Goal: Task Accomplishment & Management: Complete application form

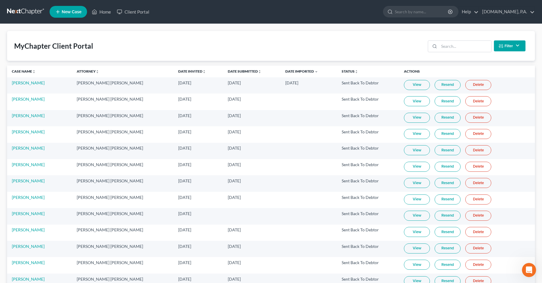
scroll to position [203, 0]
click at [289, 53] on div "MyChapter Client Portal Filter Status Filter... Invited In Progress Ready To Re…" at bounding box center [271, 46] width 528 height 30
click at [528, 265] on icon "Open Intercom Messenger" at bounding box center [529, 270] width 10 height 10
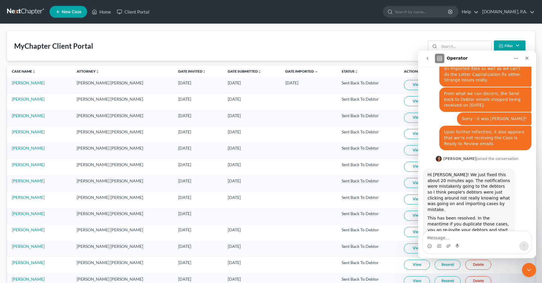
click at [480, 241] on textarea "Message…" at bounding box center [477, 236] width 108 height 10
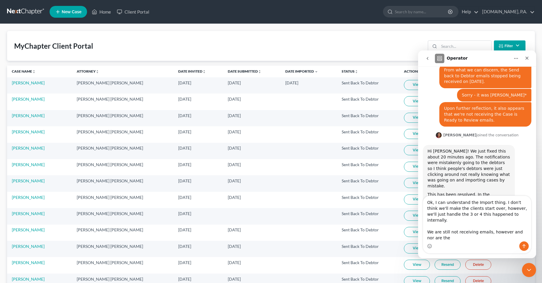
scroll to position [232, 0]
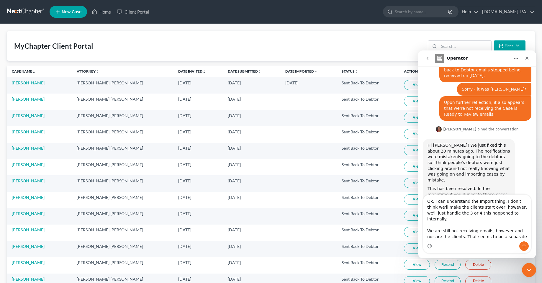
type textarea "Ok, I can understand the Import thing. I don't think we'll make the clients sta…"
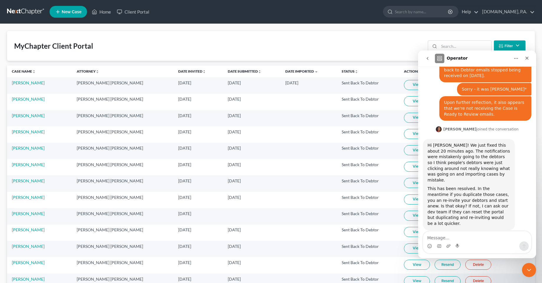
scroll to position [258, 0]
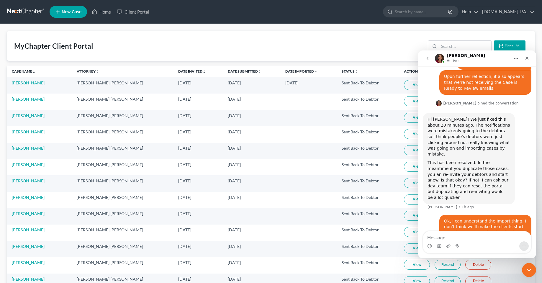
click at [475, 235] on textarea "Message…" at bounding box center [477, 236] width 108 height 10
click at [472, 238] on textarea "Message…" at bounding box center [477, 236] width 108 height 10
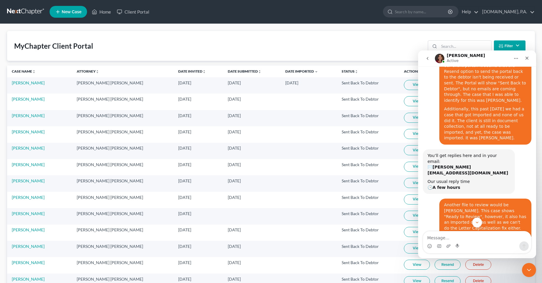
scroll to position [0, 0]
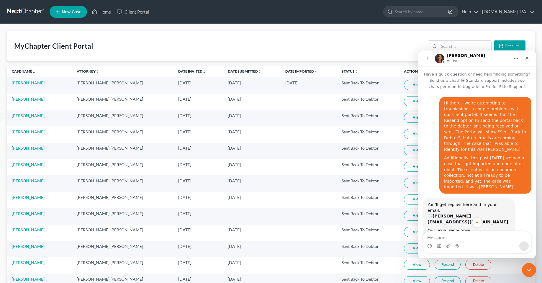
click at [225, 38] on div "MyChapter Client Portal Filter Status Filter... Invited In Progress Ready To Re…" at bounding box center [271, 46] width 528 height 30
drag, startPoint x: 127, startPoint y: 53, endPoint x: 5, endPoint y: 51, distance: 122.3
click at [109, 45] on div "MyChapter Client Portal Filter Status Filter... Invited In Progress Ready To Re…" at bounding box center [271, 46] width 528 height 30
drag, startPoint x: 109, startPoint y: 49, endPoint x: -6, endPoint y: 44, distance: 115.0
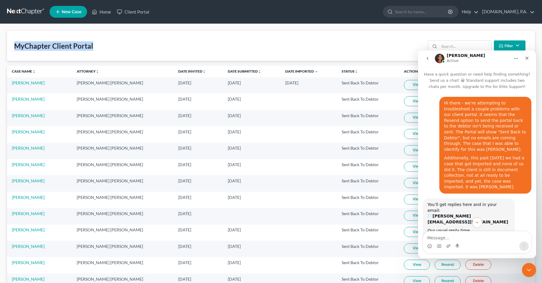
click at [128, 45] on div "MyChapter Client Portal Filter Status Filter... Invited In Progress Ready To Re…" at bounding box center [271, 46] width 528 height 30
drag, startPoint x: 109, startPoint y: 51, endPoint x: -1, endPoint y: 48, distance: 110.5
click at [127, 46] on div "MyChapter Client Portal Filter Status Filter... Invited In Progress Ready To Re…" at bounding box center [271, 46] width 528 height 30
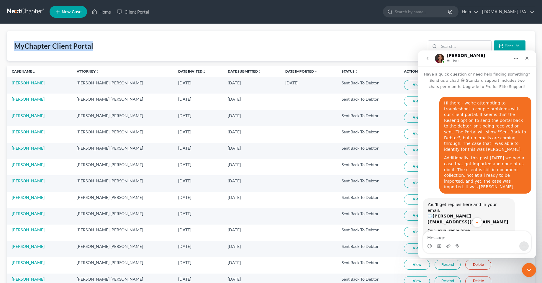
drag, startPoint x: 115, startPoint y: 48, endPoint x: 13, endPoint y: 50, distance: 101.9
click at [152, 39] on div "MyChapter Client Portal Filter Status Filter... Invited In Progress Ready To Re…" at bounding box center [271, 46] width 528 height 30
click at [523, 272] on div "Close Intercom Messenger" at bounding box center [528, 269] width 14 height 14
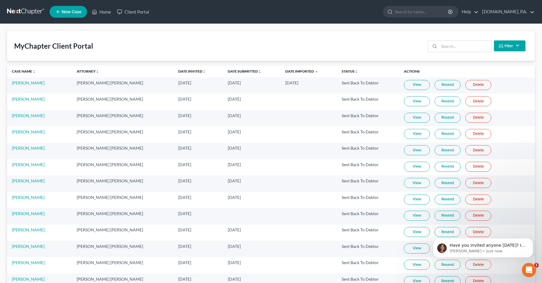
click at [285, 40] on div "MyChapter Client Portal Filter Status Filter... Invited In Progress Ready To Re…" at bounding box center [271, 46] width 528 height 30
click at [342, 69] on link "Status unfold_more expand_more expand_less" at bounding box center [350, 71] width 17 height 4
click at [527, 270] on icon "Open Intercom Messenger" at bounding box center [529, 270] width 10 height 10
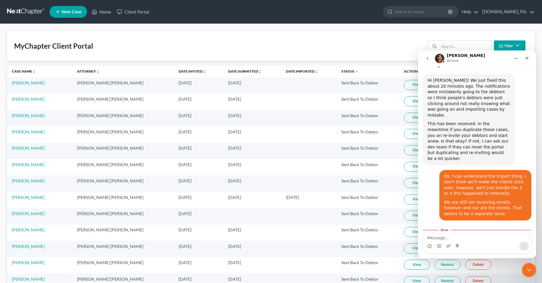
scroll to position [309, 0]
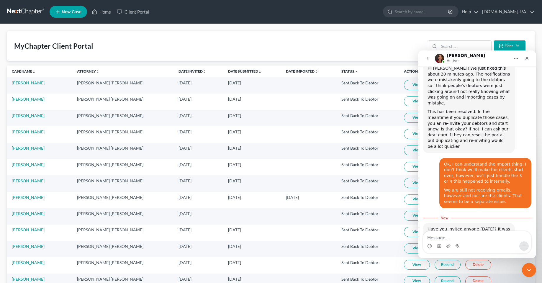
drag, startPoint x: 465, startPoint y: 238, endPoint x: 788, endPoint y: 281, distance: 325.9
click at [465, 238] on textarea "Message…" at bounding box center [477, 236] width 108 height 10
type textarea "Ok wait"
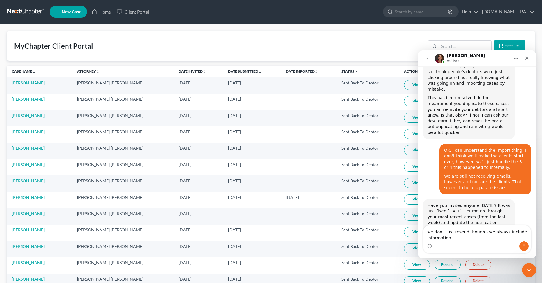
type textarea "we don't just resend though - we always include information."
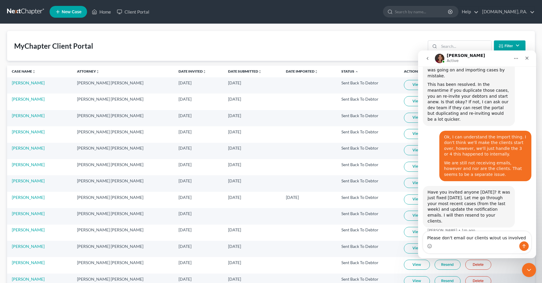
type textarea "Please don't email our clients w/out us involved."
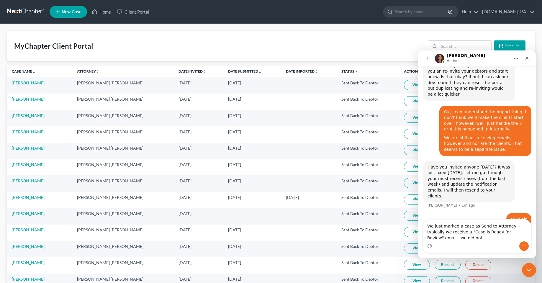
scroll to position [367, 0]
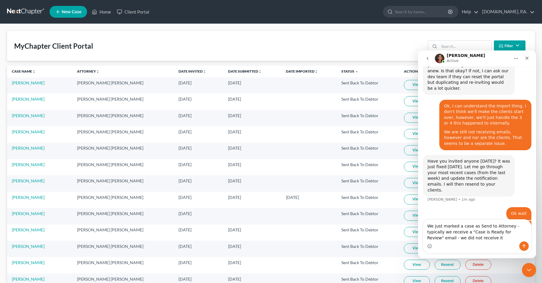
type textarea "We just marked a case as Send to Attorney - typically we receive a "Case is Rea…"
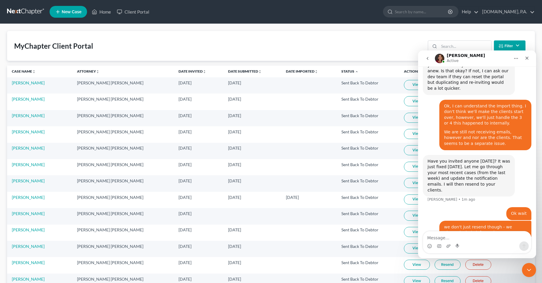
scroll to position [380, 0]
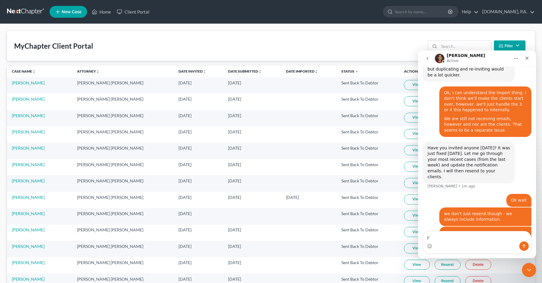
type textarea "I"
type textarea "These are cases that are weeks old...not brand new ones."
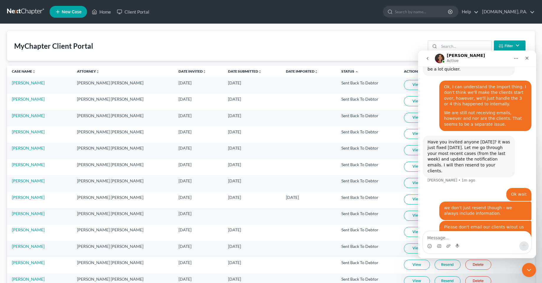
scroll to position [399, 0]
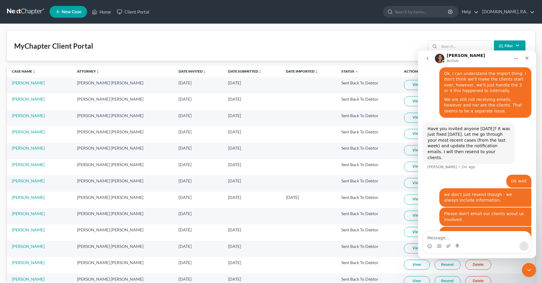
click at [152, 50] on div "MyChapter Client Portal Filter Status Filter... Invited In Progress Ready To Re…" at bounding box center [271, 46] width 528 height 30
click at [521, 275] on div "Close Intercom Messenger" at bounding box center [528, 269] width 14 height 14
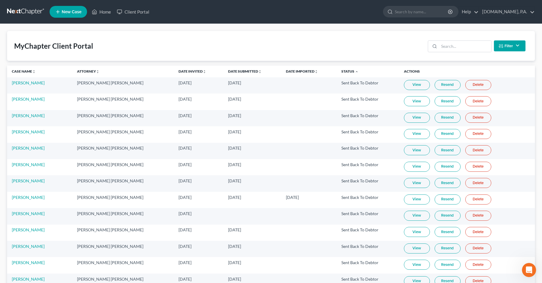
click at [438, 85] on link "Resend" at bounding box center [448, 85] width 26 height 10
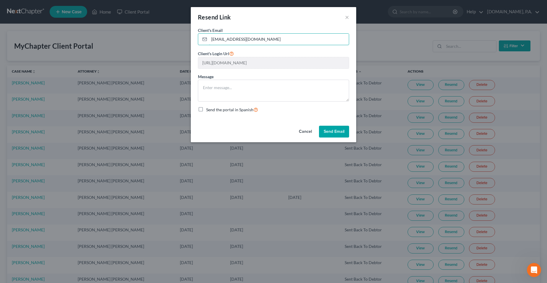
drag, startPoint x: 255, startPoint y: 38, endPoint x: 183, endPoint y: 30, distance: 72.5
click at [193, 38] on div "Client's Email * tanline4u@yahoo.com Client's Login Url https://app.mychapterbk…" at bounding box center [273, 75] width 165 height 96
type input "[PERSON_NAME][EMAIL_ADDRESS][DOMAIN_NAME]"
click at [277, 98] on textarea at bounding box center [273, 91] width 151 height 22
type textarea "Test"
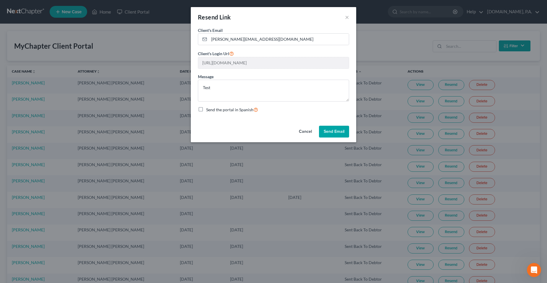
click at [343, 133] on button "Send Email" at bounding box center [334, 132] width 30 height 12
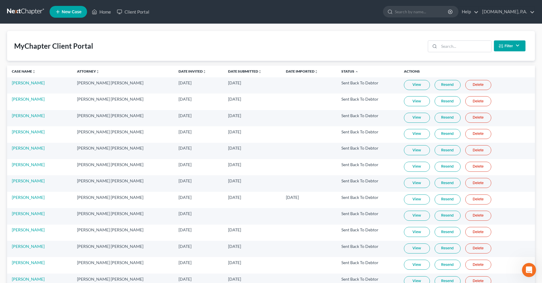
click at [409, 84] on link "View" at bounding box center [417, 85] width 26 height 10
click at [440, 86] on link "Resend" at bounding box center [448, 85] width 26 height 10
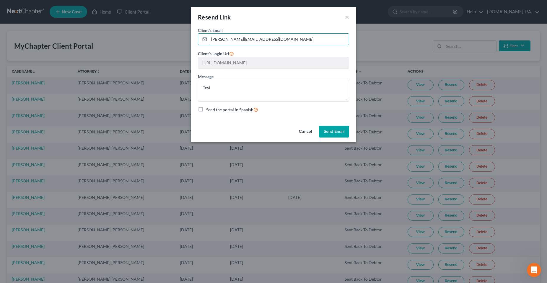
drag, startPoint x: 262, startPoint y: 37, endPoint x: 189, endPoint y: 42, distance: 73.1
click at [189, 42] on div "Resend Link × Client's Email * chas@fresh-start.law Client's Login Url https://…" at bounding box center [273, 141] width 547 height 283
click at [242, 17] on div "Resend Link ×" at bounding box center [273, 17] width 165 height 20
drag, startPoint x: 225, startPoint y: 86, endPoint x: 201, endPoint y: 87, distance: 24.2
click at [201, 87] on textarea "Test" at bounding box center [273, 91] width 151 height 22
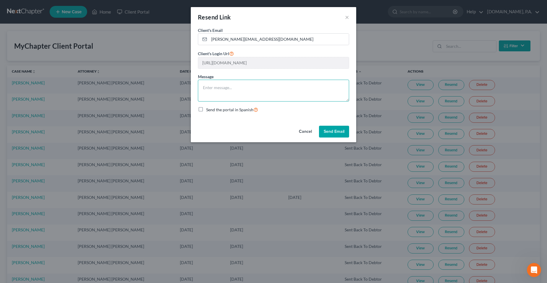
click at [206, 90] on textarea at bounding box center [273, 91] width 151 height 22
click at [238, 37] on input "[PERSON_NAME][EMAIL_ADDRESS][DOMAIN_NAME]" at bounding box center [279, 39] width 140 height 11
click at [238, 36] on input "[PERSON_NAME][EMAIL_ADDRESS][DOMAIN_NAME]" at bounding box center [279, 39] width 140 height 11
click at [263, 20] on div "Resend Link ×" at bounding box center [273, 17] width 165 height 20
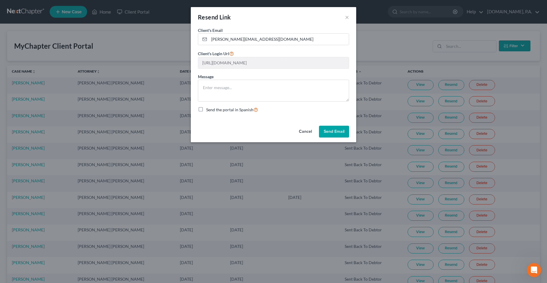
click at [301, 131] on button "Cancel" at bounding box center [305, 132] width 22 height 12
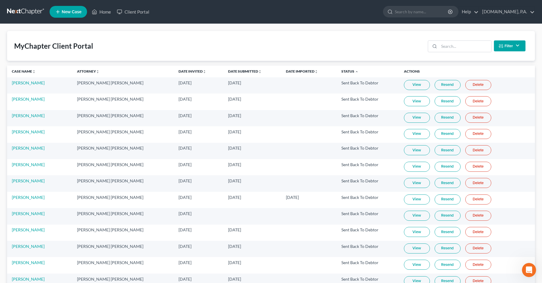
click at [407, 81] on link "View" at bounding box center [417, 85] width 26 height 10
click at [440, 84] on link "Resend" at bounding box center [448, 85] width 26 height 10
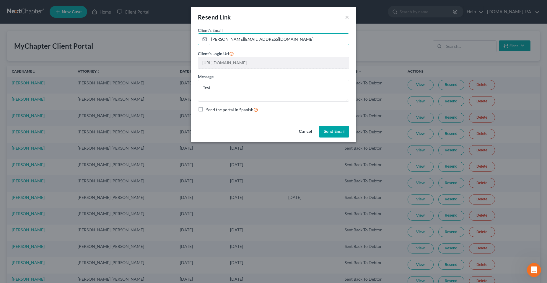
drag, startPoint x: 266, startPoint y: 39, endPoint x: 155, endPoint y: 39, distance: 111.0
click at [156, 40] on div "Resend Link × Client's Email * chas@fresh-start.law Client's Login Url https://…" at bounding box center [273, 141] width 547 height 283
type input "tanline4u@yahoo.com"
click at [236, 87] on textarea "Test" at bounding box center [273, 91] width 151 height 22
type textarea "T"
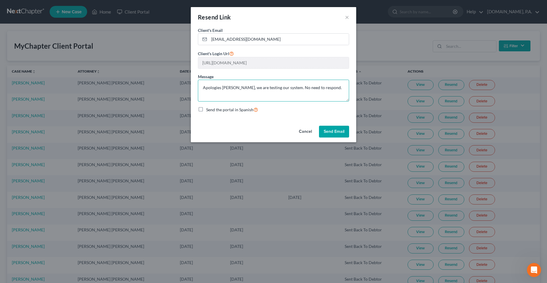
type textarea "Apologies Mr. Hillyard, we are testing our system. No need to respond."
click at [342, 131] on button "Send Email" at bounding box center [334, 132] width 30 height 12
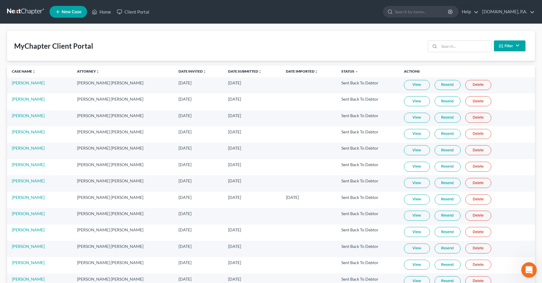
click at [523, 268] on div "Open Intercom Messenger" at bounding box center [528, 269] width 19 height 19
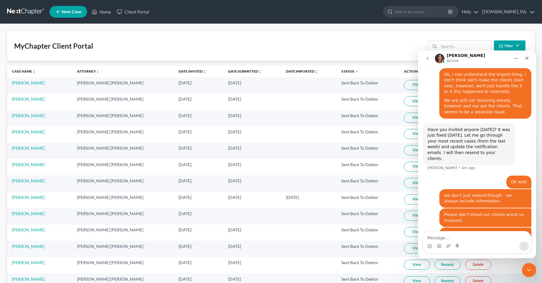
click at [476, 238] on textarea "Message…" at bounding box center [477, 236] width 108 height 10
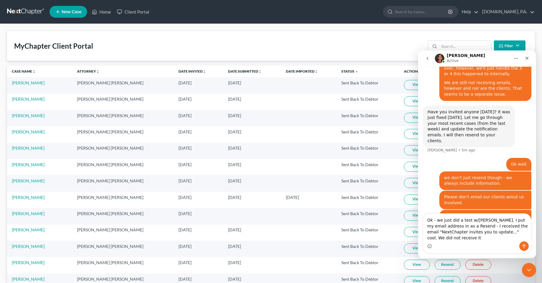
scroll to position [440, 0]
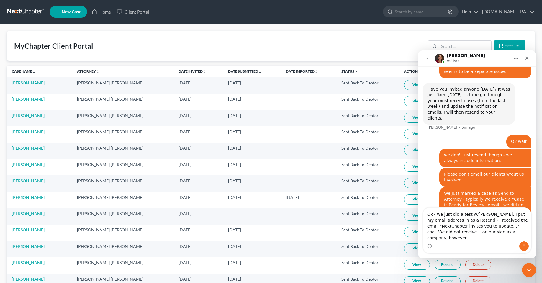
type textarea "Ok - we just did a test w/James Hillyard. I put my email address in as a Resend…"
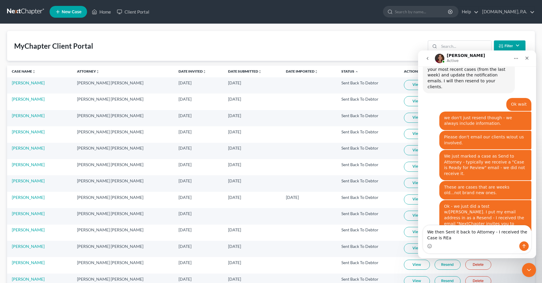
scroll to position [477, 0]
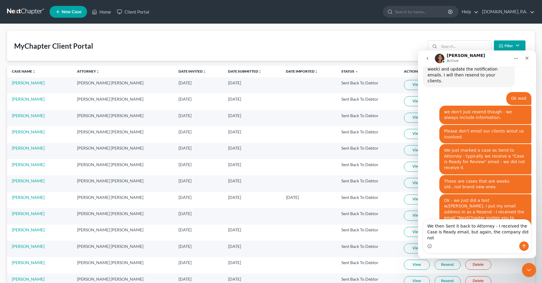
type textarea "We then Sent it back to Attorney - I received the Case is Ready email, but agai…"
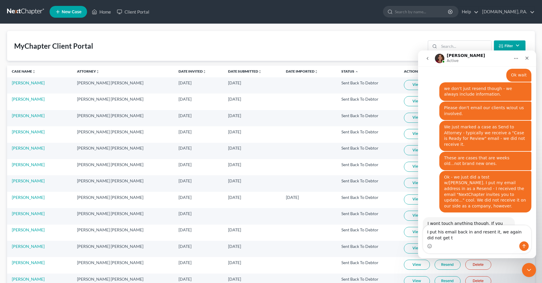
scroll to position [506, 0]
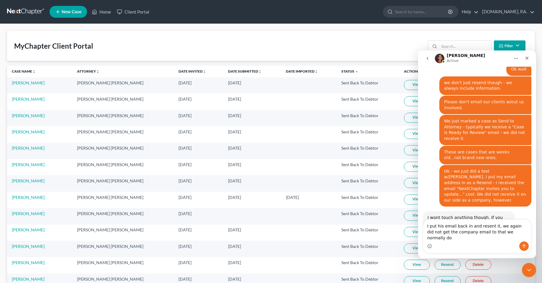
type textarea "I put his email back in and resent it, we again did not get the company email t…"
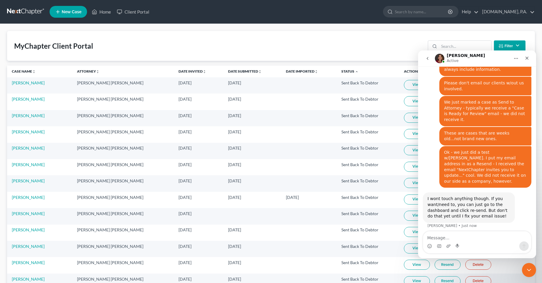
type textarea "s"
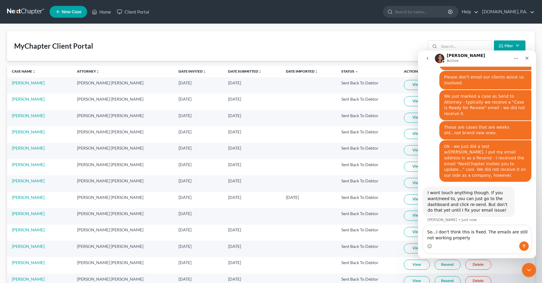
type textarea "So...I don't think this is fixed. The emails are still not working properly."
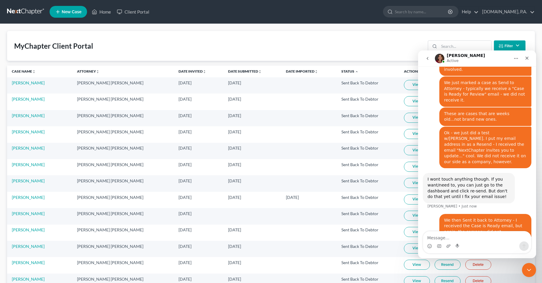
scroll to position [567, 0]
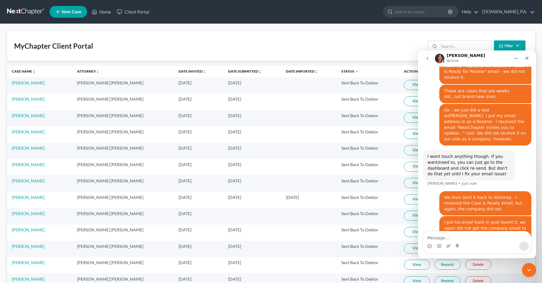
click at [480, 246] on div "Intercom messenger" at bounding box center [477, 246] width 108 height 9
click at [480, 238] on textarea "Message…" at bounding box center [477, 236] width 108 height 10
click at [445, 239] on textarea "Message…" at bounding box center [477, 236] width 108 height 10
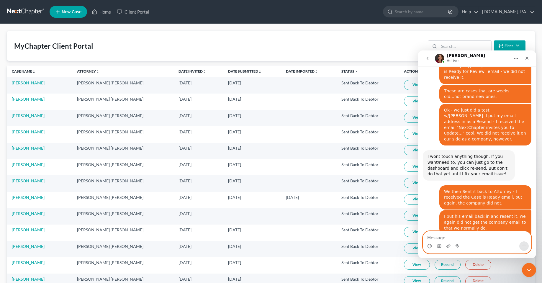
scroll to position [617, 0]
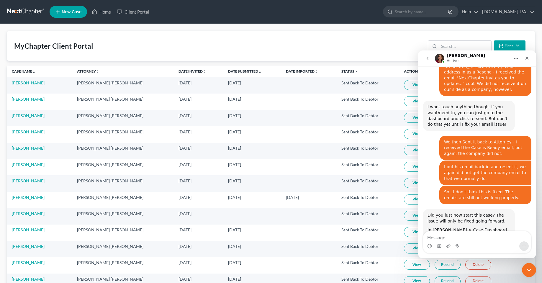
click at [469, 227] on div "In Hillyard > Case Dashboard > MyChapter if you click on the Settings wheel you…" at bounding box center [469, 253] width 83 height 52
click at [471, 237] on textarea "Message…" at bounding box center [477, 236] width 108 height 10
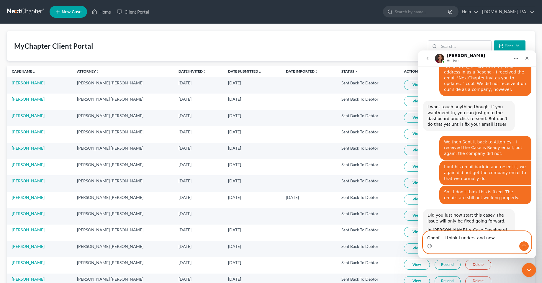
type textarea "Oooof....I think I understand now."
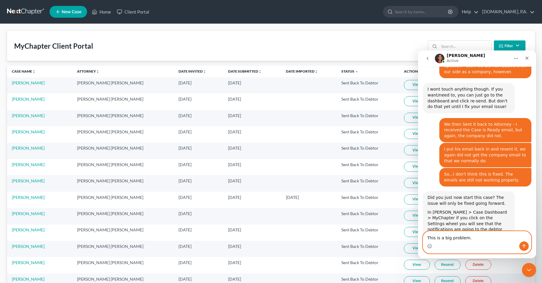
type textarea "This is a big problem."
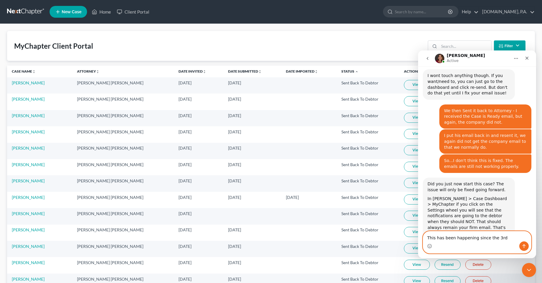
type textarea "This has been happening since the 3rd."
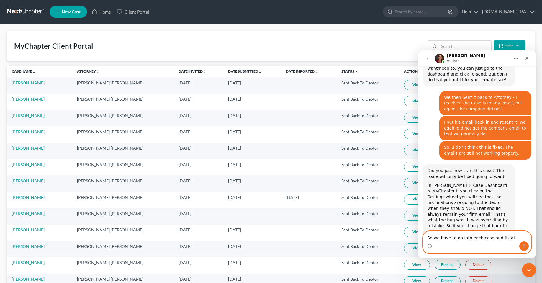
scroll to position [684, 0]
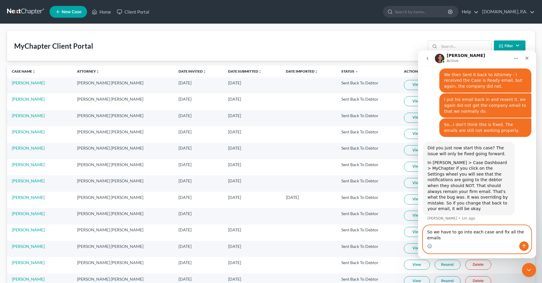
type textarea "So we have to go into each case and fix all the emails."
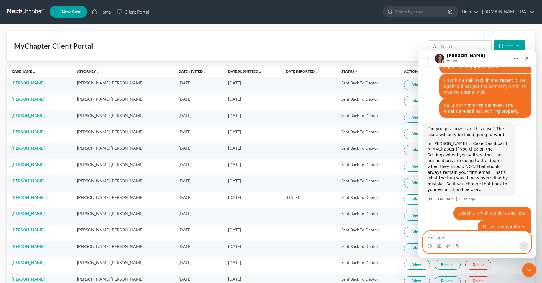
click at [503, 238] on textarea "Message…" at bounding box center [477, 236] width 108 height 10
click at [240, 45] on div "MyChapter Client Portal Filter Status Filter... Invited In Progress Ready To Re…" at bounding box center [271, 46] width 528 height 30
click at [465, 239] on textarea "Message…" at bounding box center [477, 236] width 108 height 10
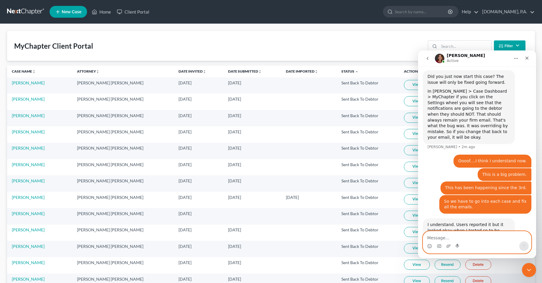
scroll to position [756, 0]
click at [483, 239] on textarea "Message…" at bounding box center [477, 236] width 108 height 10
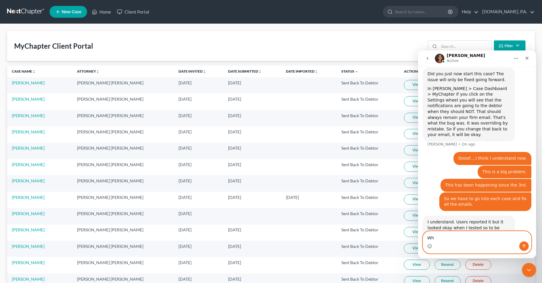
type textarea "W"
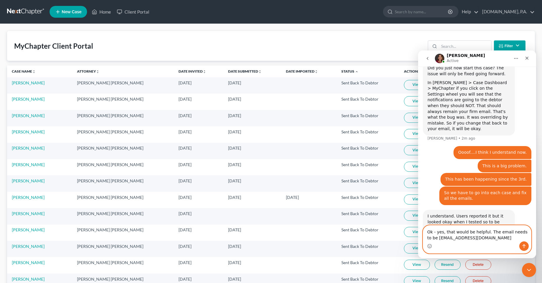
type textarea "Ok - yes, that would be helpful. The email needs to be documents@fresh-start.law"
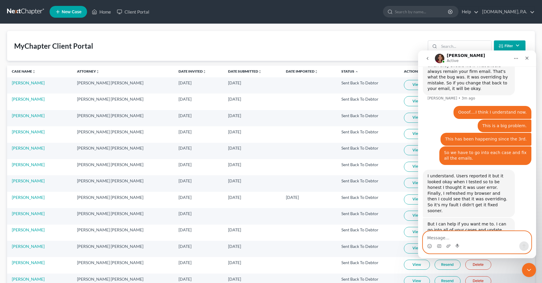
scroll to position [805, 0]
type textarea "O"
type textarea "ok"
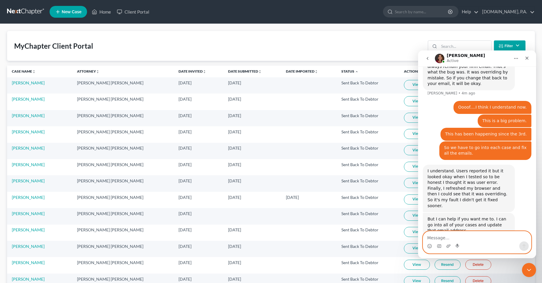
scroll to position [823, 0]
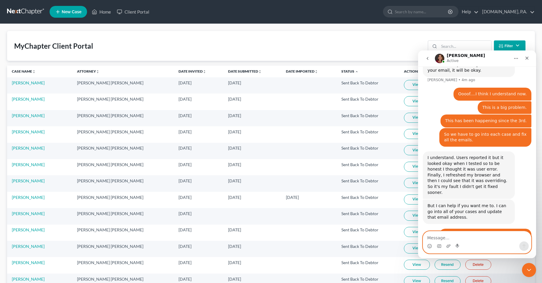
click at [493, 238] on textarea "Message…" at bounding box center [477, 236] width 108 height 10
click at [483, 236] on textarea "Message…" at bounding box center [477, 236] width 108 height 10
click at [474, 237] on textarea "Message…" at bounding box center [477, 236] width 108 height 10
click at [494, 237] on textarea "Message…" at bounding box center [477, 236] width 108 height 10
click at [457, 238] on textarea "Message…" at bounding box center [477, 236] width 108 height 10
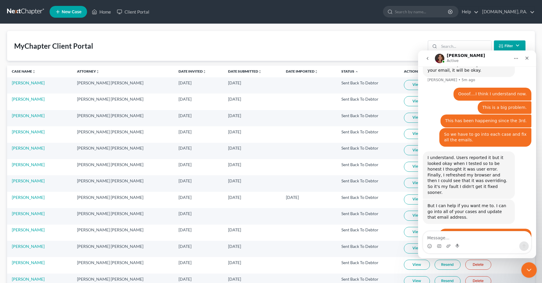
click at [524, 270] on div "Close Intercom Messenger" at bounding box center [528, 269] width 14 height 14
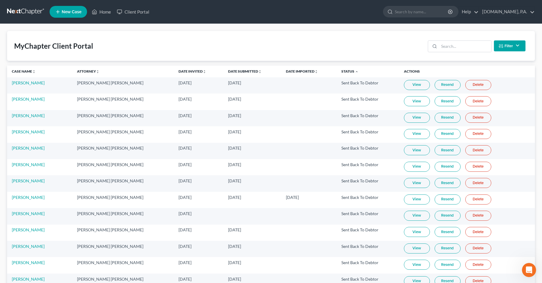
click at [245, 52] on div "MyChapter Client Portal Filter Status Filter... Invited In Progress Ready To Re…" at bounding box center [271, 46] width 528 height 30
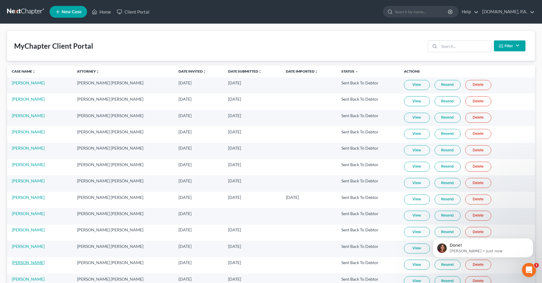
scroll to position [0, 0]
click at [109, 46] on div "MyChapter Client Portal Filter Status Filter... Invited In Progress Ready To Re…" at bounding box center [271, 46] width 528 height 30
click at [262, 35] on div "MyChapter Client Portal Filter Status Filter... Invited In Progress Ready To Re…" at bounding box center [271, 46] width 528 height 30
click at [536, 272] on html at bounding box center [528, 269] width 14 height 14
drag, startPoint x: 528, startPoint y: 268, endPoint x: 1024, endPoint y: 521, distance: 556.7
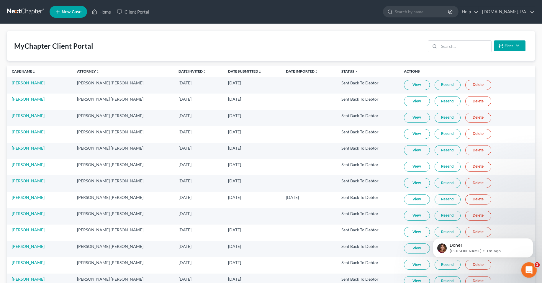
click at [528, 267] on icon "Open Intercom Messenger" at bounding box center [529, 270] width 10 height 10
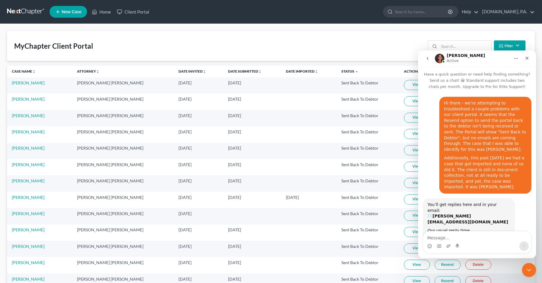
scroll to position [1, 0]
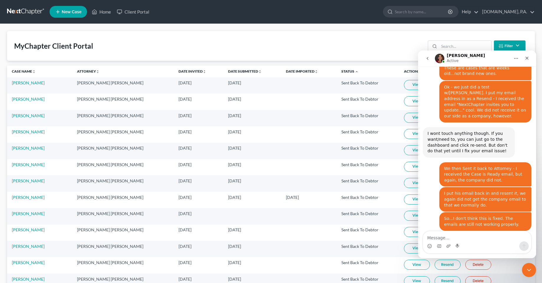
click at [474, 243] on div "Intercom messenger" at bounding box center [477, 246] width 108 height 9
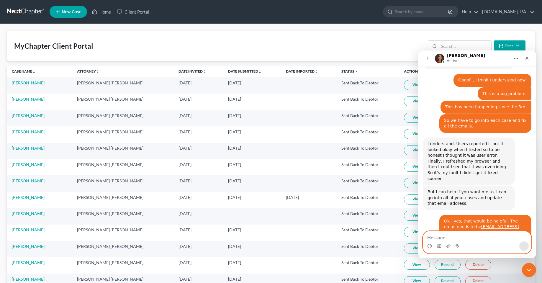
click at [473, 238] on textarea "Message…" at bounding box center [477, 236] width 108 height 10
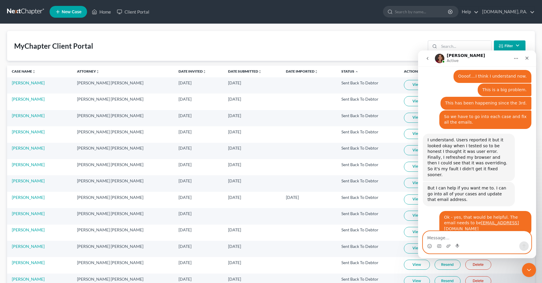
scroll to position [844, 0]
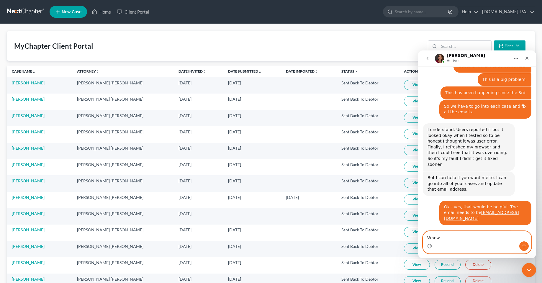
type textarea "Whew!"
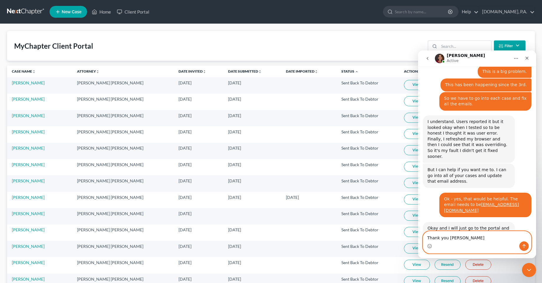
type textarea "Thank you Katie"
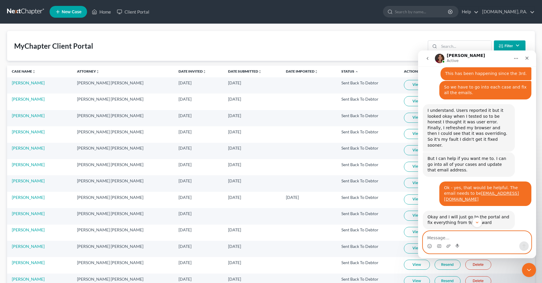
scroll to position [888, 0]
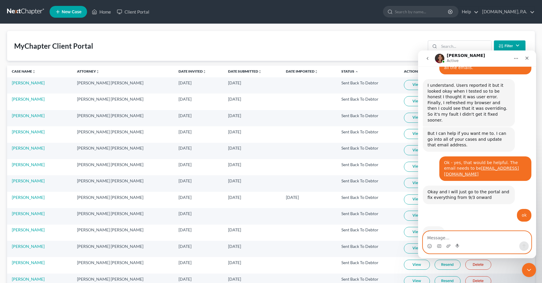
click at [485, 237] on textarea "Message…" at bounding box center [477, 236] width 108 height 10
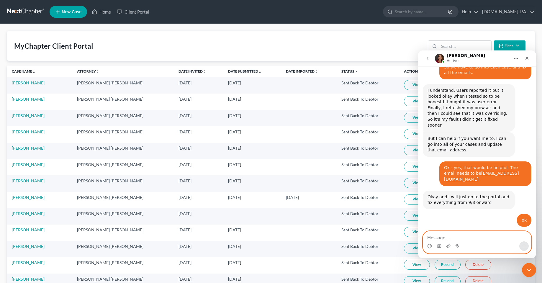
scroll to position [883, 0]
click at [528, 270] on icon "Close Intercom Messenger" at bounding box center [528, 269] width 7 height 7
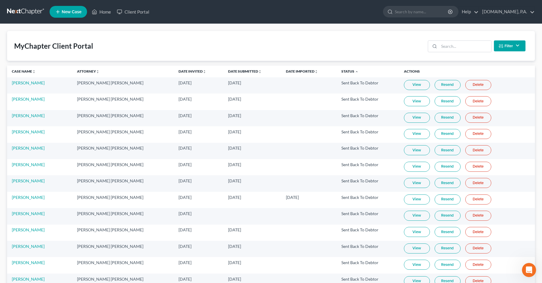
click at [100, 14] on link "Home" at bounding box center [101, 11] width 25 height 11
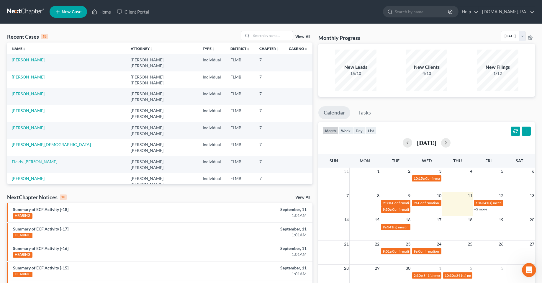
click at [27, 59] on link "[PERSON_NAME]" at bounding box center [28, 59] width 33 height 5
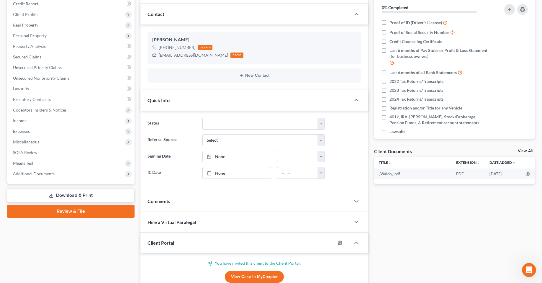
scroll to position [118, 0]
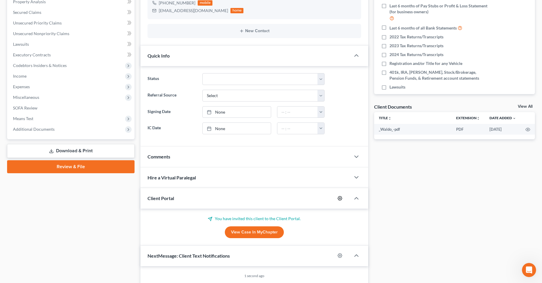
click at [338, 200] on icon "button" at bounding box center [340, 198] width 5 height 5
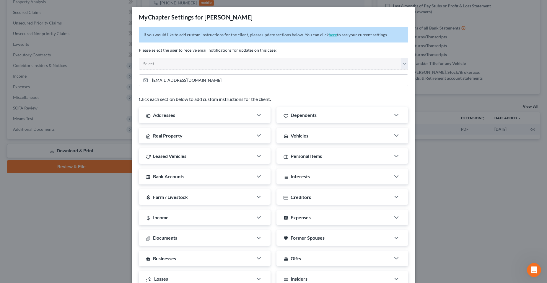
click at [330, 35] on link "here" at bounding box center [333, 34] width 8 height 5
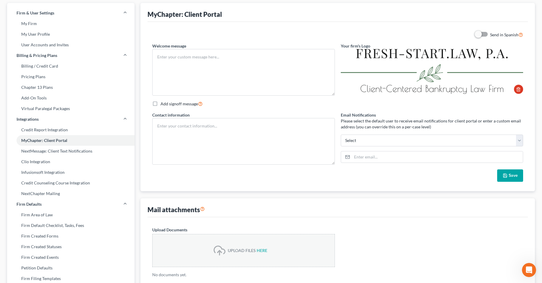
scroll to position [3, 0]
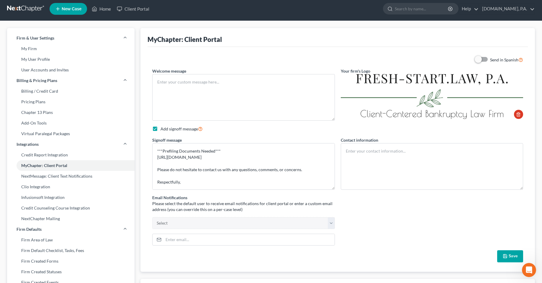
type textarea "Welcome to Fresh-Start.Law! Thank you for choosing us to assist you with the ba…"
checkbox input "true"
type textarea "____________________________________________ Legal Assistant Team's email: docu…"
type input "documents@fresh-start.law"
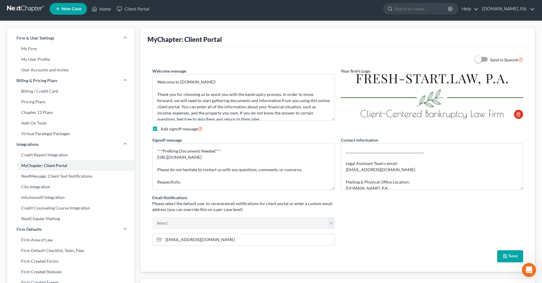
scroll to position [0, 0]
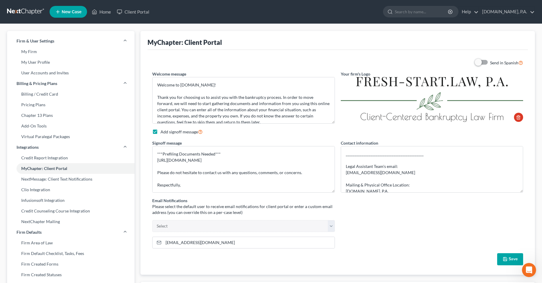
click at [405, 220] on div "Send in Spanish Welcome message Welcome to Fresh-Start.Law! Thank you for choos…" at bounding box center [337, 162] width 377 height 206
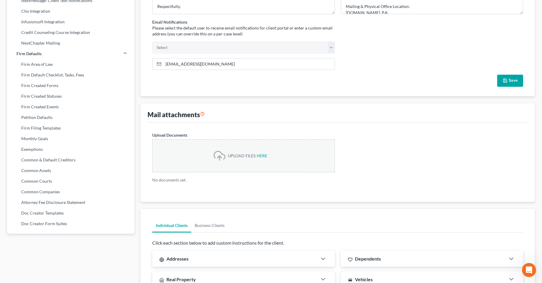
scroll to position [177, 0]
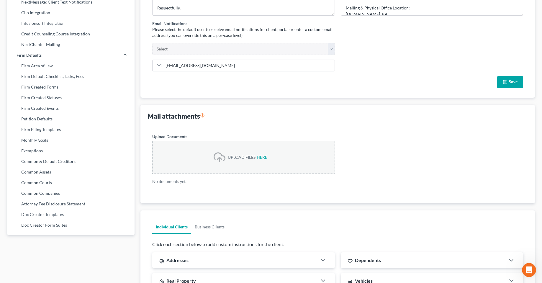
drag, startPoint x: 395, startPoint y: 168, endPoint x: 398, endPoint y: 161, distance: 8.2
click at [396, 168] on div "Upload Documents UPLOAD FILES HERE No documents yet." at bounding box center [337, 163] width 377 height 61
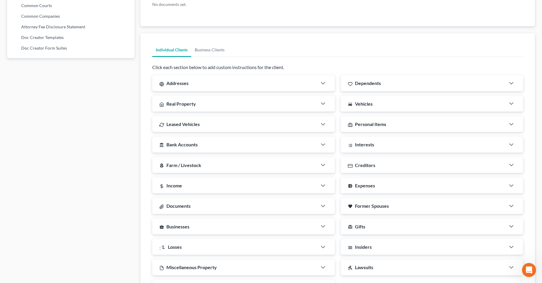
scroll to position [399, 0]
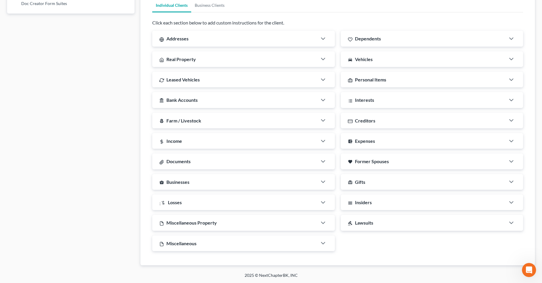
click at [401, 227] on div "gavel Lawsuits" at bounding box center [423, 223] width 165 height 16
click at [401, 227] on div "gavel Lawsuits" at bounding box center [410, 223] width 139 height 16
click at [400, 206] on div "Insiders" at bounding box center [423, 203] width 165 height 16
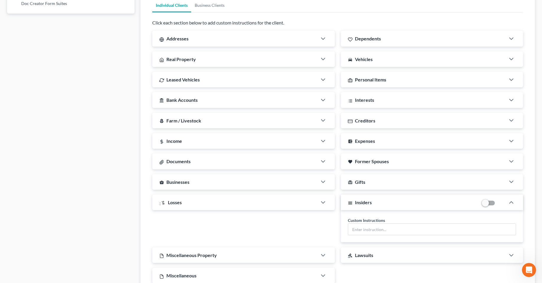
click at [400, 206] on div "Insiders" at bounding box center [410, 203] width 139 height 16
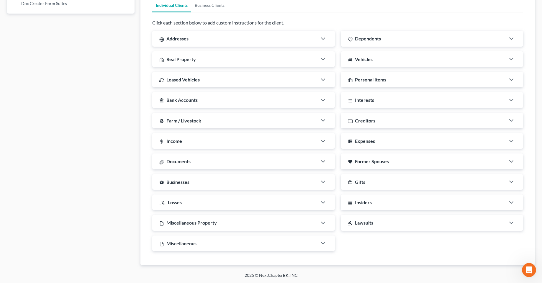
click at [399, 189] on div "card_giftcard Gifts" at bounding box center [423, 182] width 165 height 16
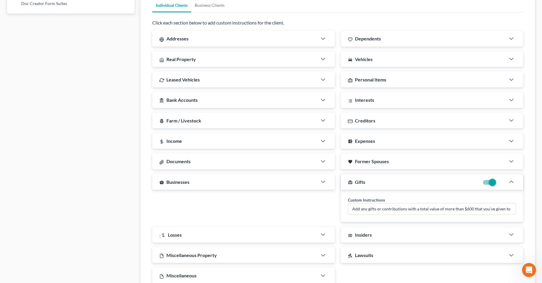
click at [399, 189] on div "card_giftcard Gifts" at bounding box center [410, 182] width 139 height 16
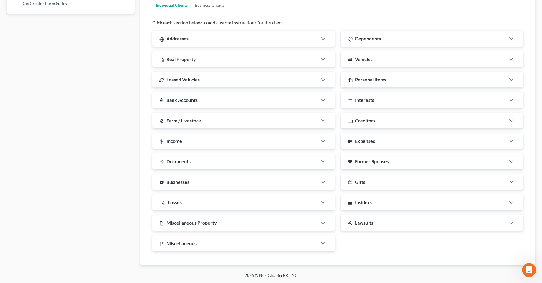
click at [401, 228] on div "gavel Lawsuits" at bounding box center [423, 223] width 165 height 16
click at [401, 228] on div "gavel Lawsuits" at bounding box center [410, 223] width 139 height 16
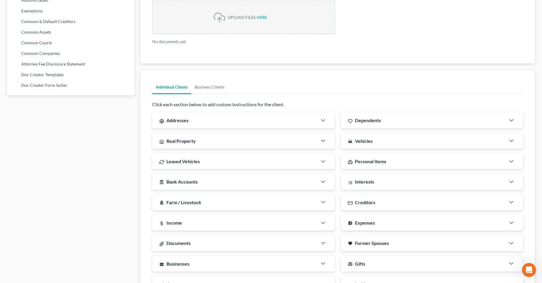
scroll to position [222, 0]
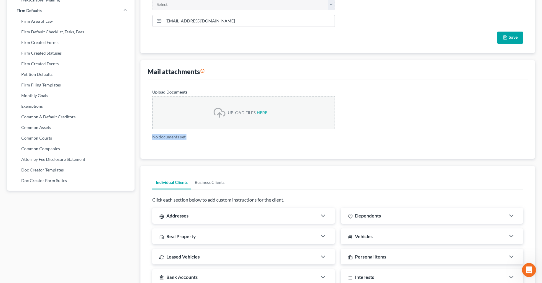
drag, startPoint x: 188, startPoint y: 141, endPoint x: 139, endPoint y: 141, distance: 49.0
click at [139, 141] on div "MyChapter: Client Portal Send in Spanish Welcome message Welcome to Fresh-Start…" at bounding box center [338, 125] width 401 height 633
click at [218, 149] on div "Upload Documents UPLOAD FILES HERE No documents yet." at bounding box center [338, 118] width 381 height 79
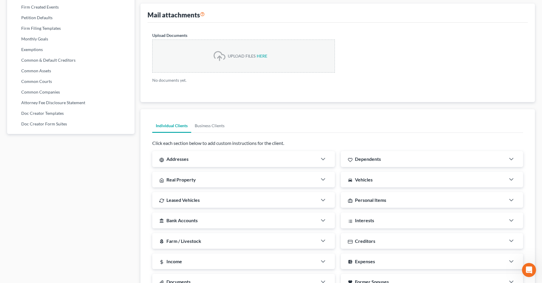
scroll to position [281, 0]
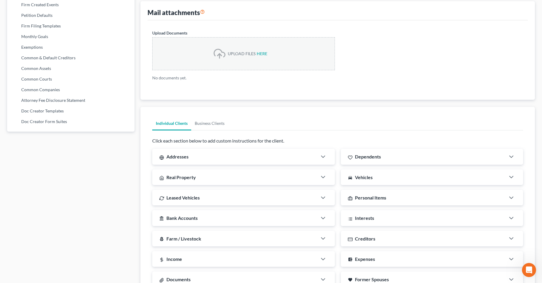
click at [238, 156] on div "Addresses" at bounding box center [234, 157] width 165 height 16
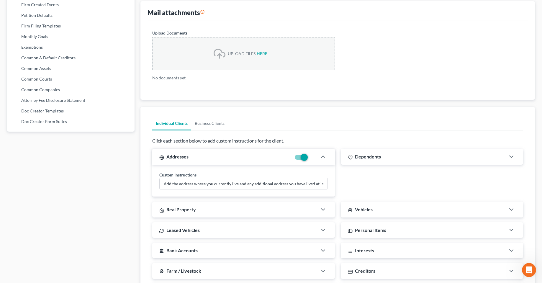
click at [366, 158] on span "Dependents" at bounding box center [368, 157] width 26 height 6
click at [277, 208] on div "Real Property" at bounding box center [234, 210] width 165 height 16
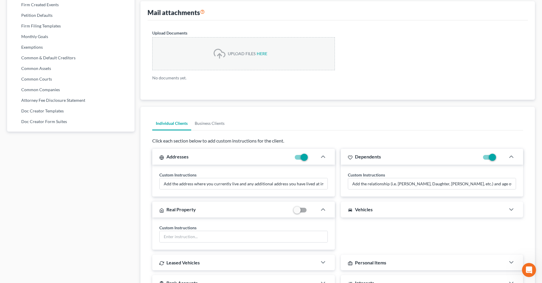
click at [376, 214] on div "directions_car Vehicles" at bounding box center [423, 210] width 165 height 16
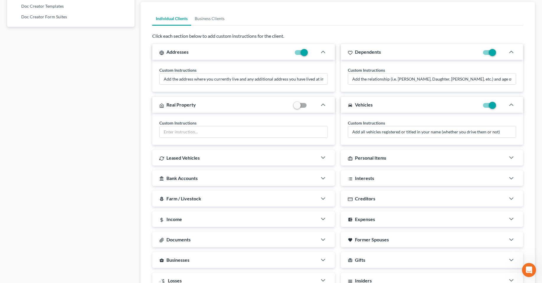
scroll to position [399, 0]
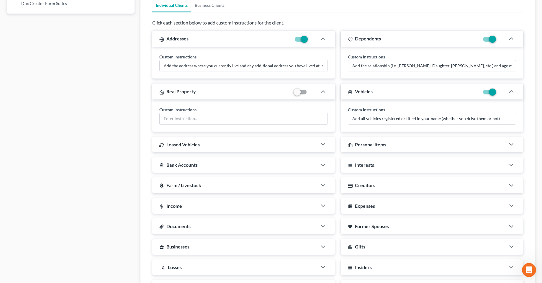
click at [262, 148] on div "Leased Vehicles" at bounding box center [234, 145] width 165 height 16
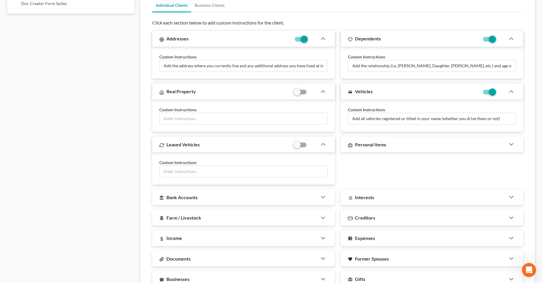
click at [366, 149] on div "Personal Items" at bounding box center [423, 145] width 165 height 16
click at [212, 197] on div "account_balance Bank Accounts" at bounding box center [234, 198] width 165 height 16
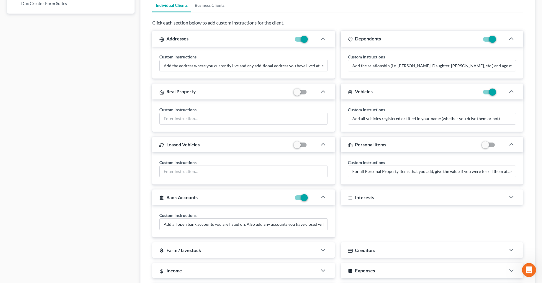
click at [378, 198] on div "Interests" at bounding box center [423, 198] width 165 height 16
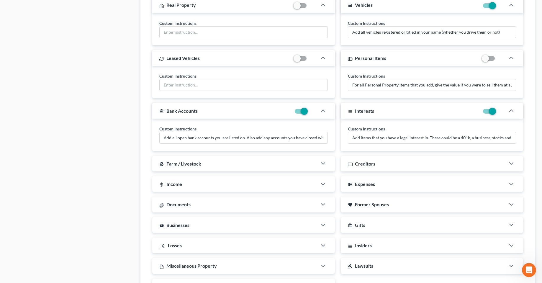
scroll to position [487, 0]
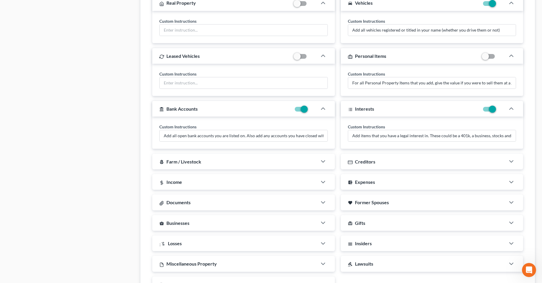
click at [239, 167] on div "local_florist Farm / Livestock" at bounding box center [234, 162] width 165 height 16
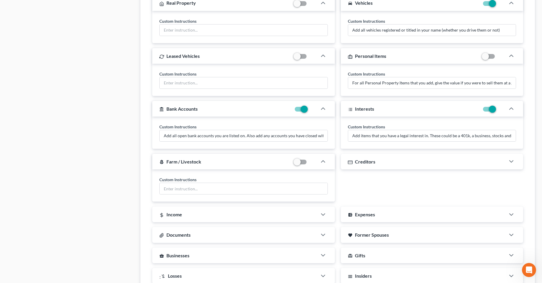
click at [246, 215] on div "Income" at bounding box center [234, 215] width 165 height 16
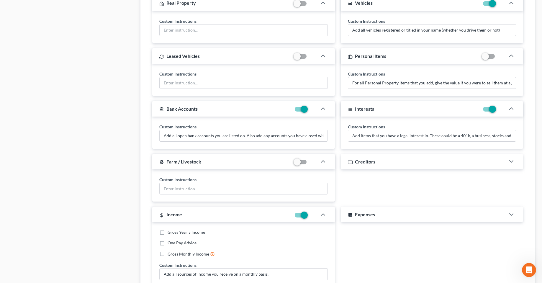
click at [368, 218] on div "account_balance_wallet Expenses" at bounding box center [423, 215] width 165 height 16
click at [385, 162] on div "Creditors" at bounding box center [423, 162] width 165 height 16
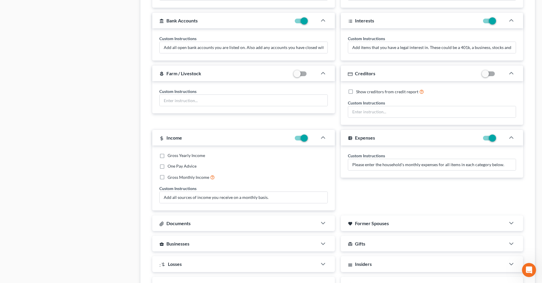
scroll to position [606, 0]
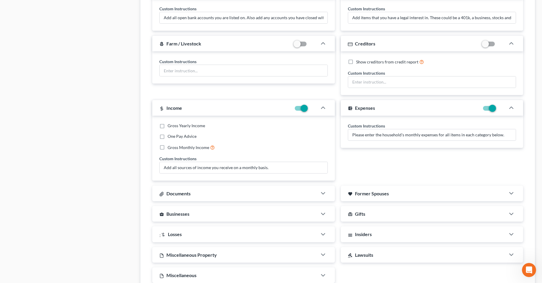
click at [202, 195] on div "Documents" at bounding box center [234, 194] width 165 height 16
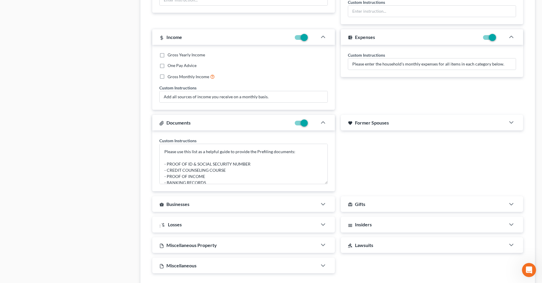
scroll to position [694, 0]
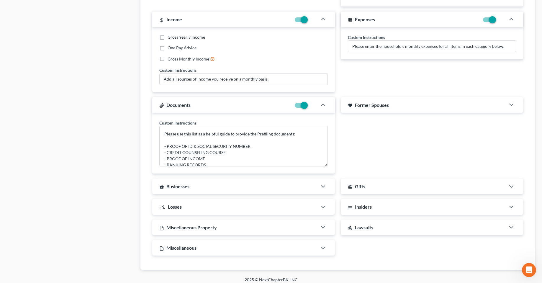
click at [387, 105] on span "Former Spouses" at bounding box center [372, 105] width 34 height 6
click at [376, 232] on div "gavel Lawsuits" at bounding box center [423, 228] width 165 height 16
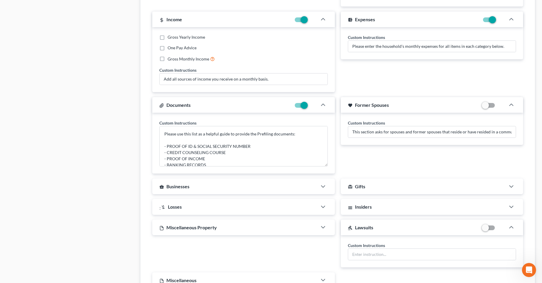
click at [395, 211] on div "Insiders" at bounding box center [423, 207] width 165 height 16
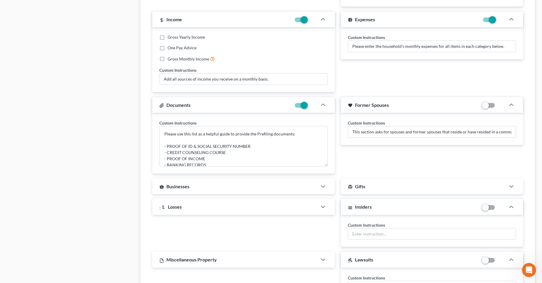
click at [399, 187] on div "card_giftcard Gifts" at bounding box center [423, 187] width 165 height 16
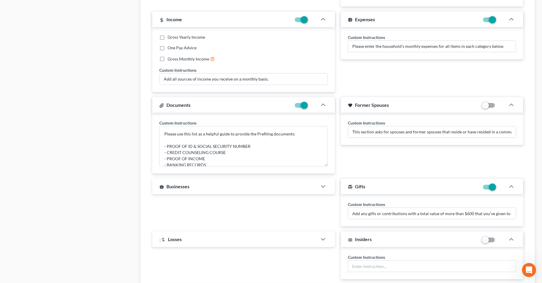
click at [195, 186] on div "business_center Businesses" at bounding box center [234, 187] width 165 height 16
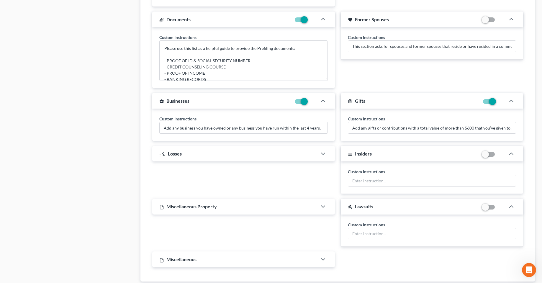
scroll to position [783, 0]
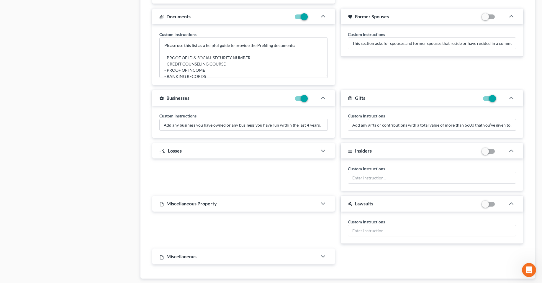
click at [210, 152] on div ":money_off Losses" at bounding box center [234, 151] width 165 height 16
click at [270, 211] on div "Miscellaneous Property" at bounding box center [234, 204] width 165 height 16
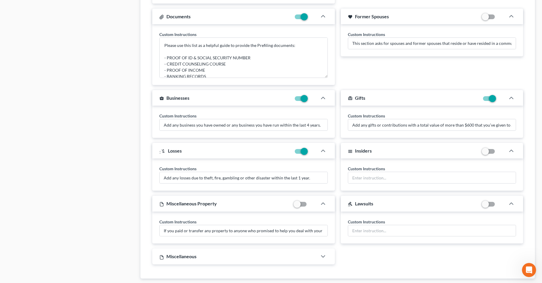
click at [269, 259] on div "Miscellaneous" at bounding box center [234, 257] width 165 height 16
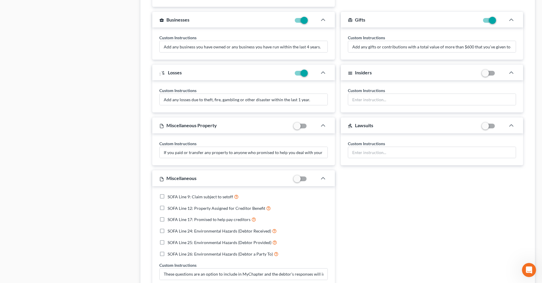
scroll to position [897, 0]
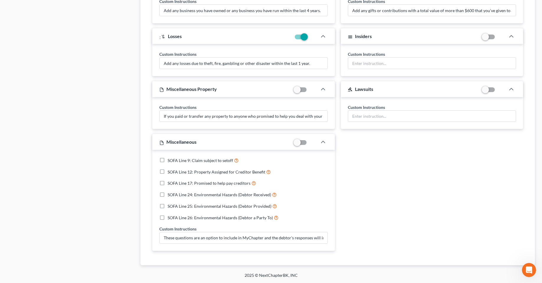
click at [309, 144] on label at bounding box center [309, 144] width 0 height 0
click at [312, 140] on input "checkbox" at bounding box center [314, 142] width 4 height 4
click at [309, 144] on label at bounding box center [309, 144] width 0 height 0
click at [312, 143] on input "checkbox" at bounding box center [314, 142] width 4 height 4
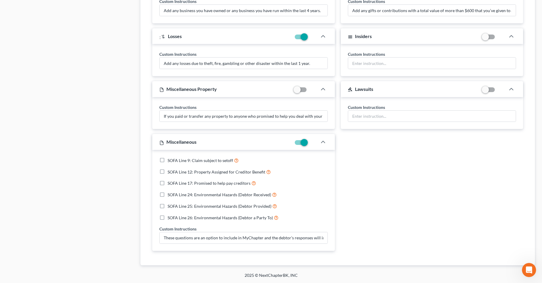
checkbox input "false"
click at [325, 138] on div at bounding box center [326, 142] width 18 height 12
click at [320, 90] on icon "button" at bounding box center [323, 89] width 7 height 7
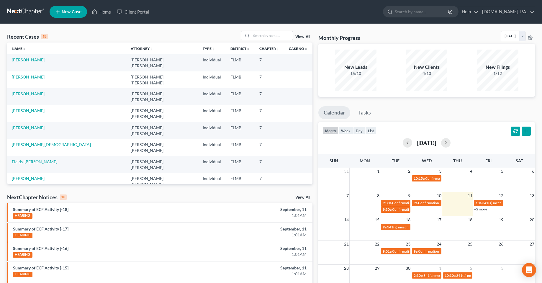
click at [212, 22] on nav "Home New Case Client Portal [DOMAIN_NAME], P.A. [PERSON_NAME][EMAIL_ADDRESS][DO…" at bounding box center [271, 12] width 542 height 24
drag, startPoint x: 212, startPoint y: 34, endPoint x: 207, endPoint y: 36, distance: 5.5
click at [207, 36] on div "Recent Cases 15 View All" at bounding box center [160, 37] width 306 height 12
click at [273, 34] on input "search" at bounding box center [272, 35] width 41 height 9
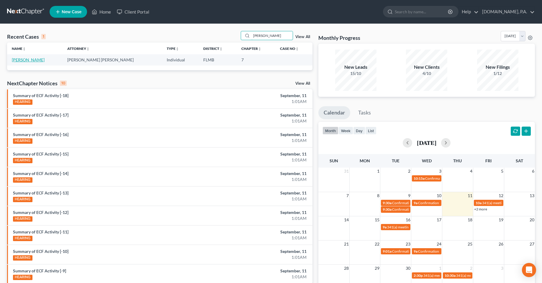
type input "[PERSON_NAME]"
click at [32, 62] on link "[PERSON_NAME]" at bounding box center [28, 59] width 33 height 5
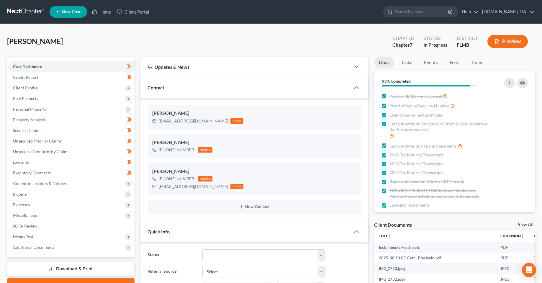
click at [125, 49] on div "[PERSON_NAME] Upgraded Chapter Chapter 7 Status In [GEOGRAPHIC_DATA] [GEOGRAPHI…" at bounding box center [271, 44] width 528 height 26
click at [29, 108] on span "Personal Property" at bounding box center [30, 109] width 34 height 5
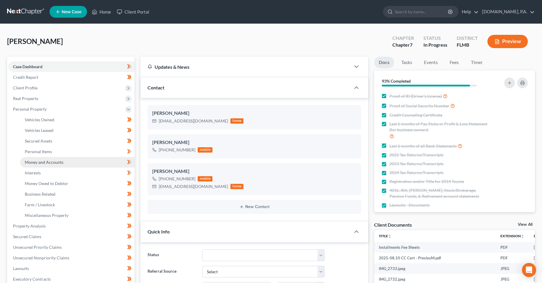
click at [42, 163] on span "Money and Accounts" at bounding box center [44, 162] width 39 height 5
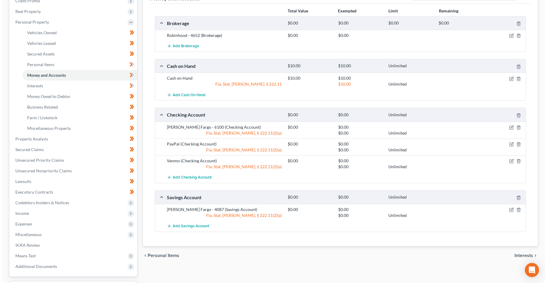
scroll to position [89, 0]
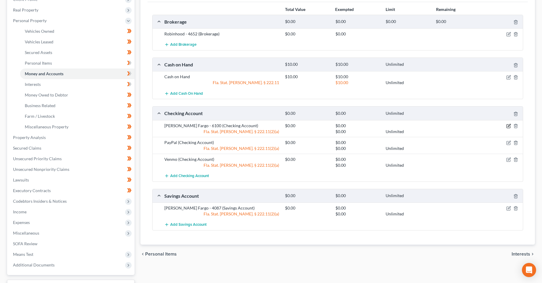
click at [508, 127] on icon "button" at bounding box center [509, 125] width 3 height 3
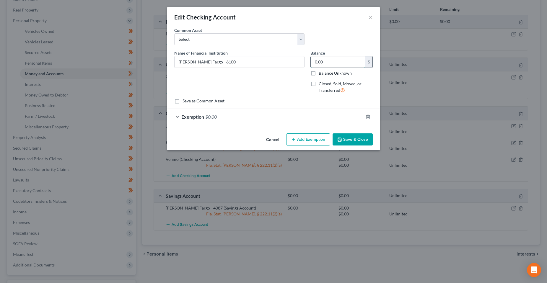
click at [332, 63] on input "0.00" at bounding box center [338, 61] width 55 height 11
drag, startPoint x: 346, startPoint y: 64, endPoint x: 297, endPoint y: 65, distance: 49.6
click at [297, 65] on div "Name of Financial Institution * [PERSON_NAME] Fargo - 6100 Balance 488.56 $ Bal…" at bounding box center [273, 74] width 204 height 48
type input "488.56"
click at [299, 115] on div "Exemption $0.00" at bounding box center [265, 117] width 196 height 16
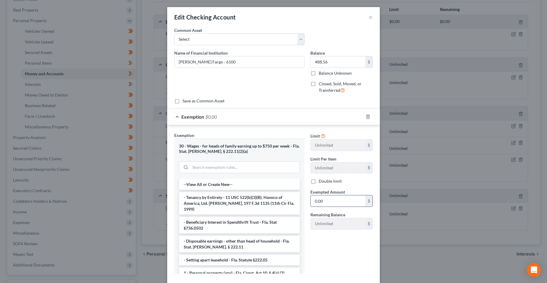
click at [332, 202] on input "0.00" at bounding box center [338, 200] width 55 height 11
paste input "488.56"
type input "488.56"
click at [330, 245] on div "Limit Unlimited $ Limit Per Item Unlimited $ Double limit Exempted Amount * 488…" at bounding box center [341, 205] width 68 height 146
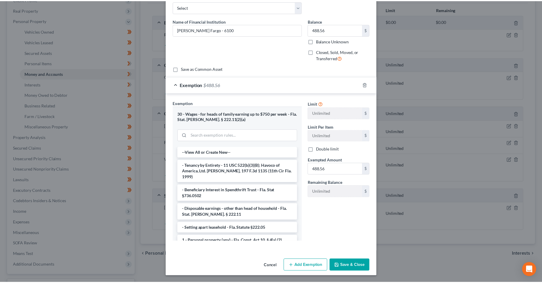
scroll to position [32, 0]
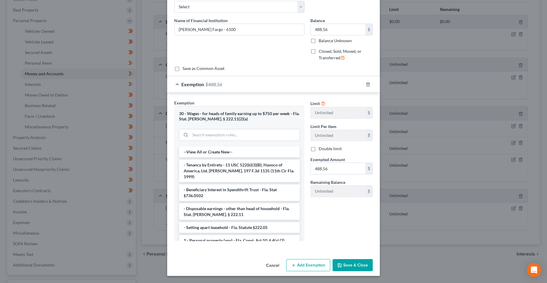
click at [355, 270] on button "Save & Close" at bounding box center [352, 265] width 40 height 12
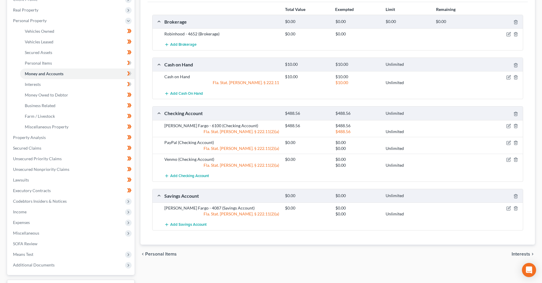
click at [305, 258] on div "chevron_left Personal Items Interests chevron_right" at bounding box center [338, 254] width 395 height 19
click at [287, 270] on div "Vehicles Owned Vehicles Leased Secured Assets Personal Items Money and Accounts…" at bounding box center [338, 138] width 401 height 341
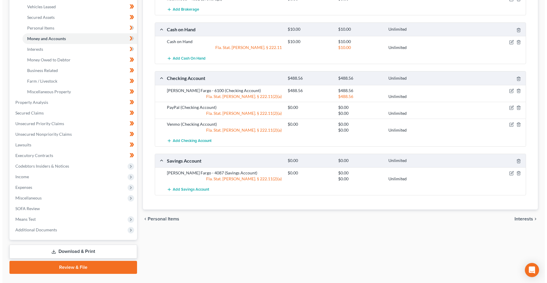
scroll to position [137, 0]
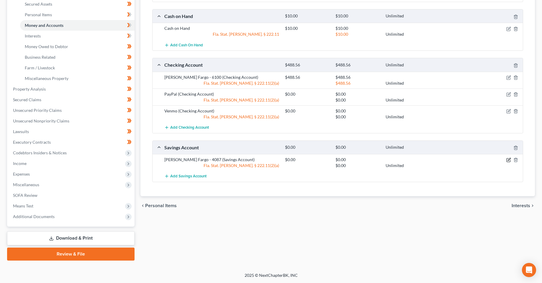
click at [509, 162] on div "[PERSON_NAME] Fargo - 4087 (Savings Account) $0.00 $0.00 Fla. Stat. [PERSON_NAM…" at bounding box center [343, 163] width 362 height 12
click at [509, 162] on icon "button" at bounding box center [509, 160] width 5 height 5
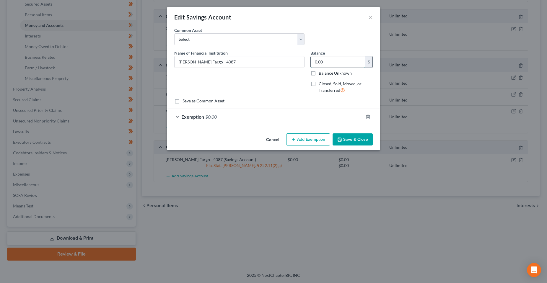
click at [335, 60] on input "0.00" at bounding box center [338, 61] width 55 height 11
type input "4"
drag, startPoint x: 331, startPoint y: 64, endPoint x: 279, endPoint y: 66, distance: 51.4
click at [279, 66] on div "Name of Financial Institution * [PERSON_NAME] Fargo - 4087 Balance 163.59 $ Bal…" at bounding box center [273, 74] width 204 height 48
type input "163.59"
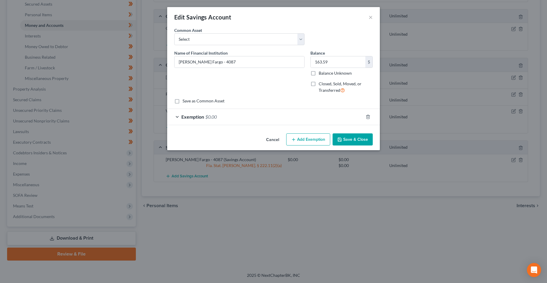
click at [312, 123] on div "Exemption $0.00" at bounding box center [265, 117] width 196 height 16
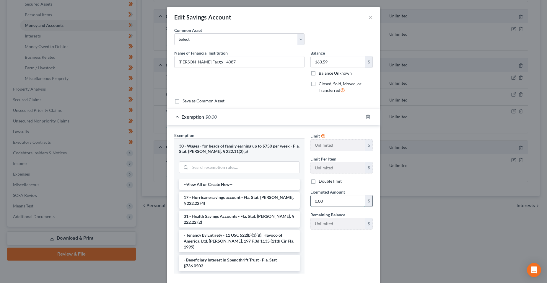
click at [340, 200] on input "0.00" at bounding box center [338, 200] width 55 height 11
paste input "163.59"
type input "163.59"
click at [335, 251] on div "Limit Unlimited $ Limit Per Item Unlimited $ Double limit Exempted Amount * 163…" at bounding box center [341, 205] width 68 height 146
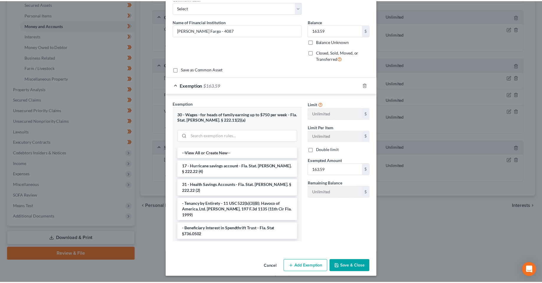
scroll to position [32, 0]
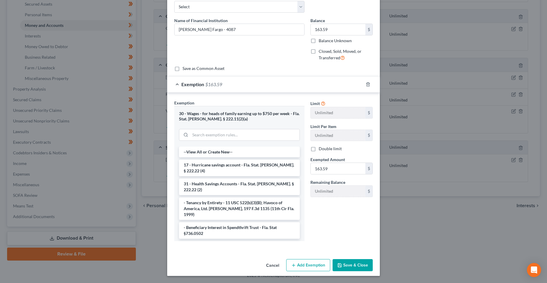
click at [355, 265] on button "Save & Close" at bounding box center [352, 265] width 40 height 12
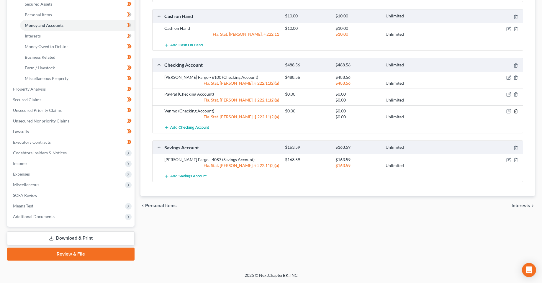
click at [516, 112] on line "button" at bounding box center [516, 111] width 0 height 1
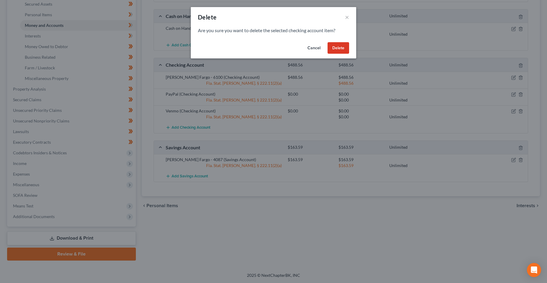
click at [317, 48] on button "Cancel" at bounding box center [314, 48] width 22 height 12
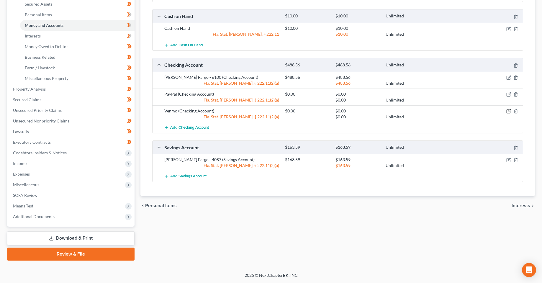
click at [507, 111] on icon "button" at bounding box center [509, 111] width 5 height 5
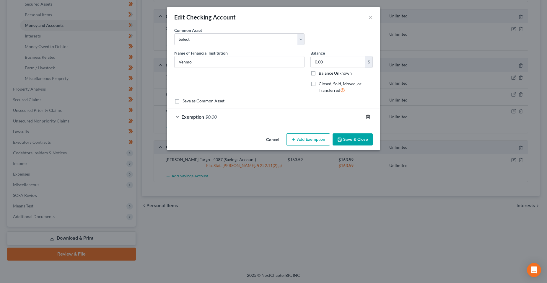
click at [367, 117] on icon "button" at bounding box center [368, 117] width 5 height 5
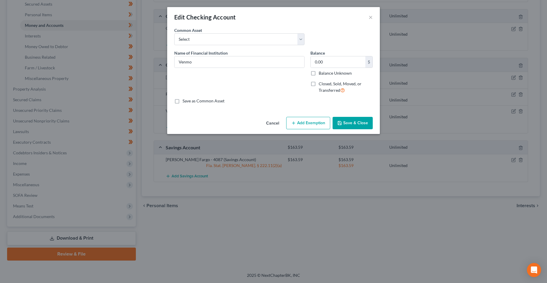
click at [362, 120] on button "Save & Close" at bounding box center [352, 123] width 40 height 12
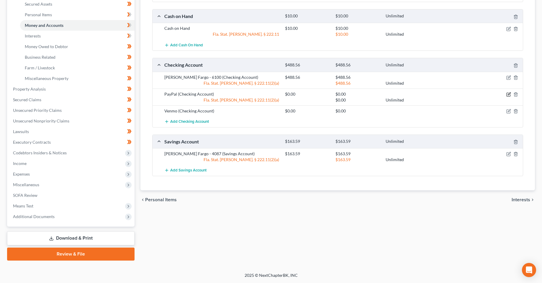
click at [510, 96] on icon "button" at bounding box center [509, 94] width 5 height 5
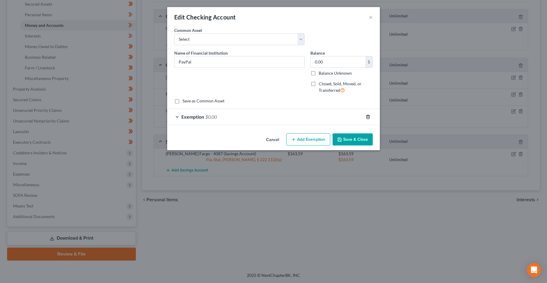
click at [368, 118] on icon "button" at bounding box center [368, 117] width 5 height 5
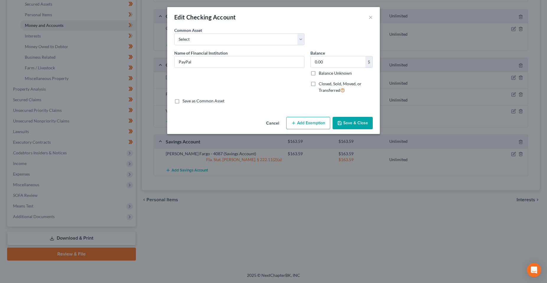
click at [355, 125] on button "Save & Close" at bounding box center [352, 123] width 40 height 12
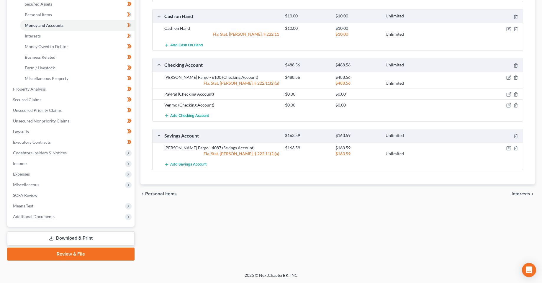
click at [227, 249] on div "Vehicles Owned Vehicles Leased Secured Assets Personal Items Money and Accounts…" at bounding box center [338, 90] width 401 height 341
drag, startPoint x: 74, startPoint y: 256, endPoint x: 256, endPoint y: 214, distance: 186.1
click at [74, 256] on link "Review & File" at bounding box center [71, 254] width 128 height 13
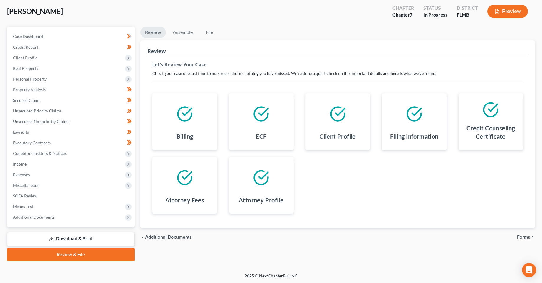
scroll to position [31, 0]
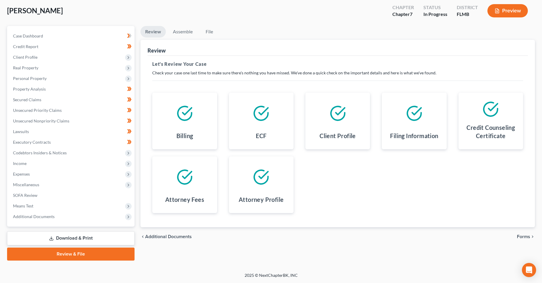
click at [525, 239] on span "Forms" at bounding box center [523, 236] width 13 height 5
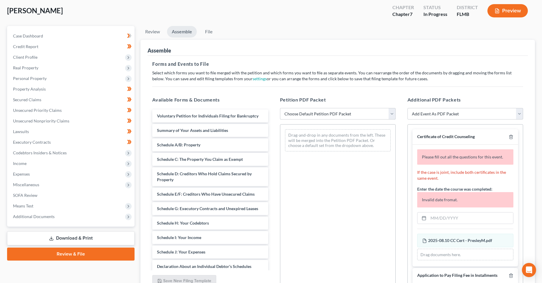
click at [329, 111] on select "Choose Default Petition PDF Packet Complete Bankruptcy Petition (all forms and …" at bounding box center [338, 114] width 116 height 12
select select "1"
click at [280, 108] on select "Choose Default Petition PDF Packet Complete Bankruptcy Petition (all forms and …" at bounding box center [338, 114] width 116 height 12
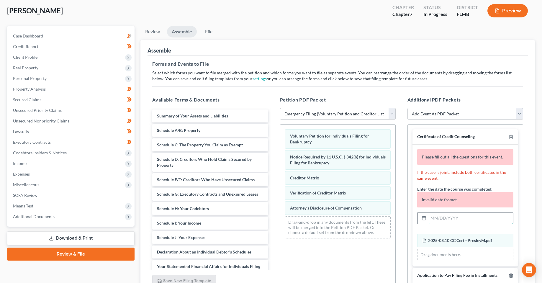
click at [458, 219] on input "text" at bounding box center [471, 218] width 85 height 11
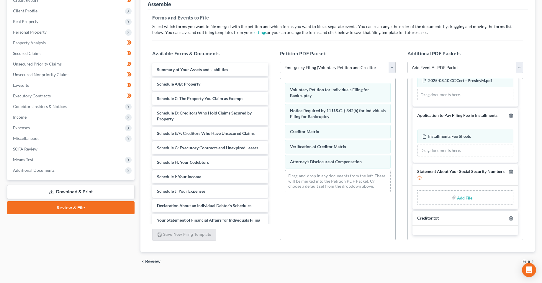
scroll to position [87, 0]
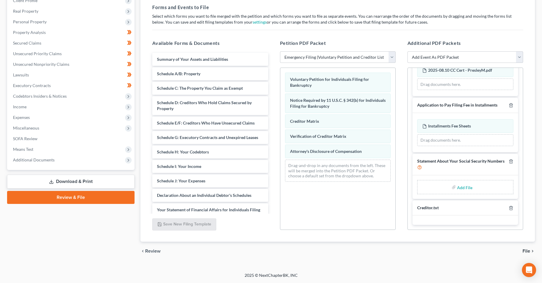
type input "[DATE]"
type input "C:\fakepath\Form 121 - PresleyM.pdf"
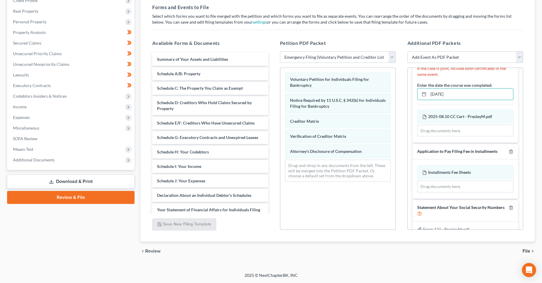
scroll to position [65, 0]
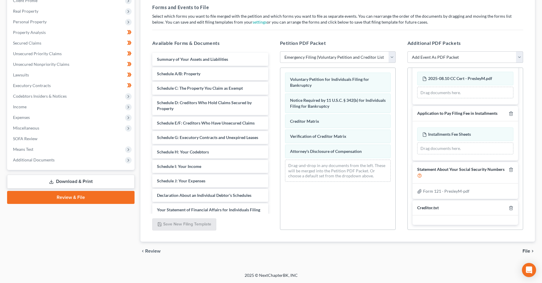
click at [528, 250] on span "File" at bounding box center [527, 251] width 8 height 5
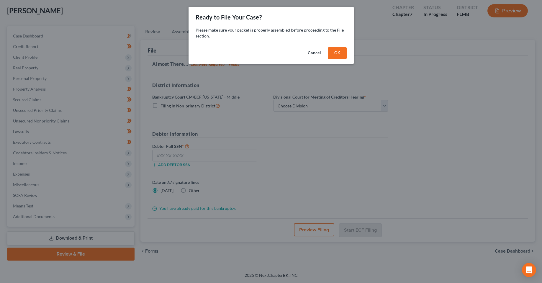
scroll to position [31, 0]
click at [345, 49] on button "OK" at bounding box center [339, 53] width 19 height 12
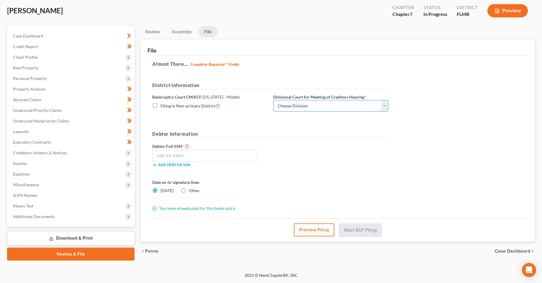
click at [322, 109] on select "Choose Division [GEOGRAPHIC_DATA][PERSON_NAME] [GEOGRAPHIC_DATA] [GEOGRAPHIC_DA…" at bounding box center [330, 106] width 115 height 12
select select "2"
click at [273, 100] on select "Choose Division [GEOGRAPHIC_DATA][PERSON_NAME] [GEOGRAPHIC_DATA] [GEOGRAPHIC_DA…" at bounding box center [330, 106] width 115 height 12
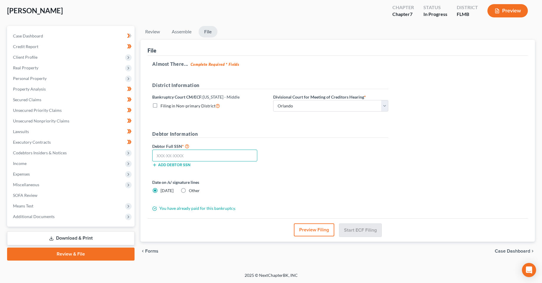
click at [190, 160] on input "text" at bounding box center [204, 156] width 105 height 12
click at [206, 156] on input "text" at bounding box center [204, 156] width 105 height 12
type input "595-75-0294"
click at [321, 186] on div "Date on /s/ signature lines [DATE] Other" at bounding box center [270, 188] width 242 height 19
click at [365, 230] on button "Start ECF Filing" at bounding box center [361, 230] width 42 height 13
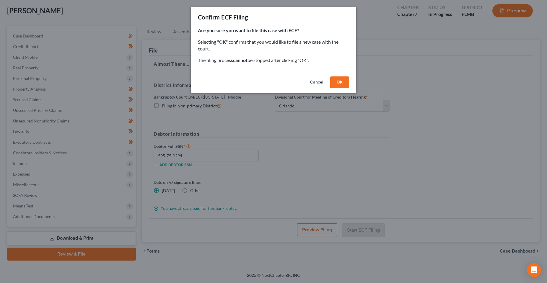
click at [342, 85] on button "OK" at bounding box center [339, 82] width 19 height 12
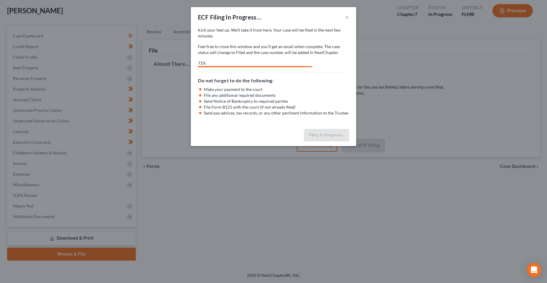
select select "2"
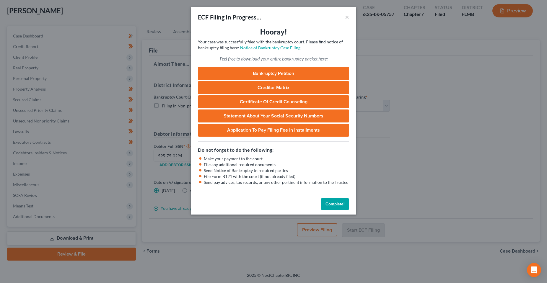
click at [299, 28] on h3 "Hooray!" at bounding box center [273, 31] width 151 height 9
click at [272, 46] on link "Notice of Bankruptcy Case Filing" at bounding box center [270, 47] width 60 height 5
click at [345, 209] on button "Complete!" at bounding box center [335, 204] width 28 height 12
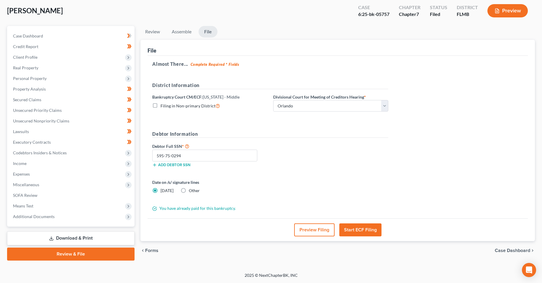
click at [391, 207] on div "You have already paid for this bankruptcy." at bounding box center [270, 209] width 242 height 6
